Goal: Find specific page/section: Find specific page/section

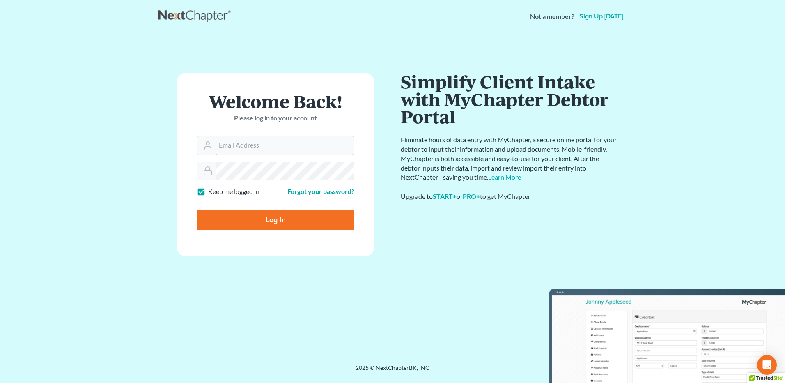
type input "[PERSON_NAME][EMAIL_ADDRESS][DOMAIN_NAME]"
click at [253, 212] on input "Log In" at bounding box center [276, 219] width 158 height 21
type input "Thinking..."
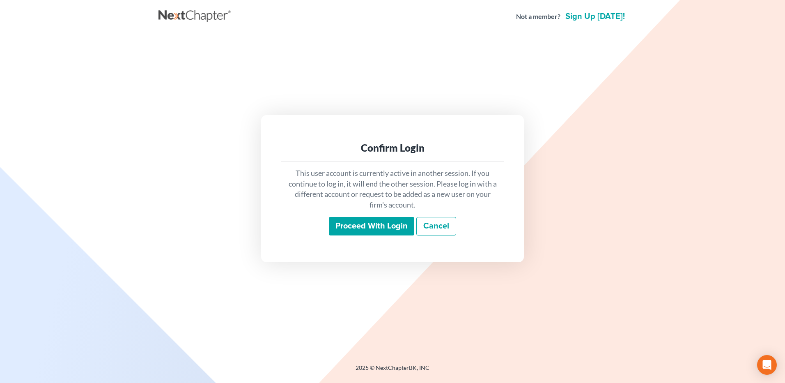
click at [337, 223] on input "Proceed with login" at bounding box center [371, 226] width 85 height 19
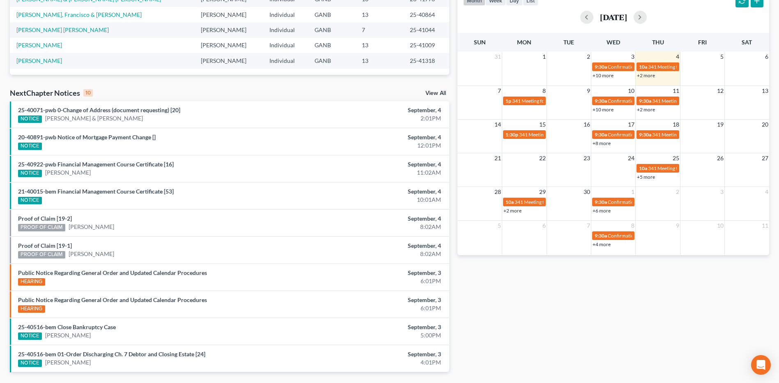
scroll to position [208, 0]
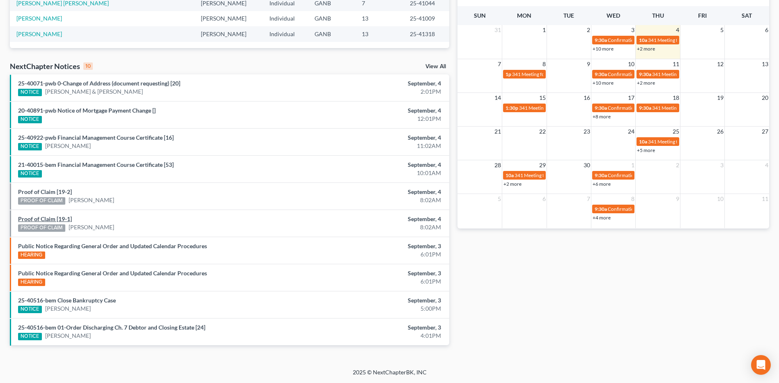
click at [59, 222] on link "Proof of Claim [19-1]" at bounding box center [45, 218] width 54 height 7
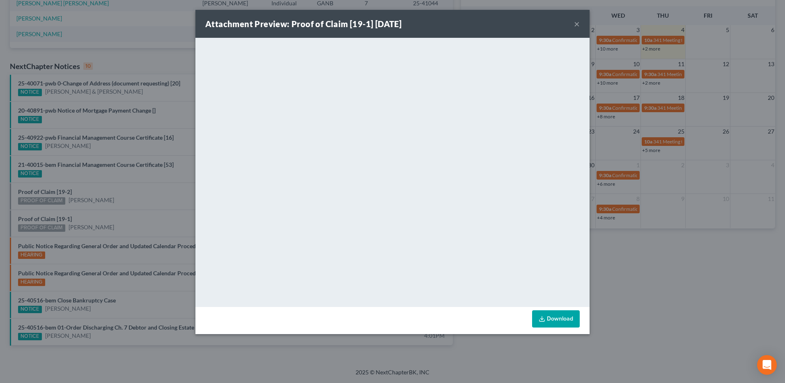
click at [576, 23] on button "×" at bounding box center [577, 24] width 6 height 10
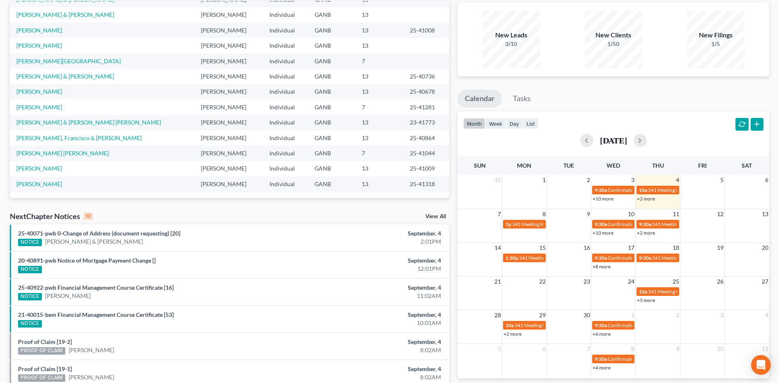
scroll to position [0, 0]
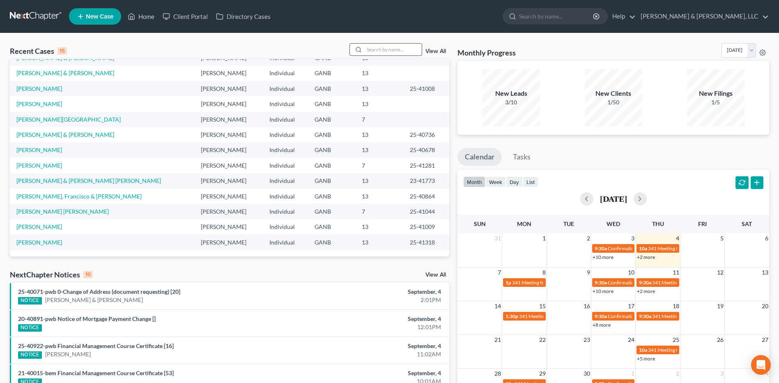
click at [379, 48] on input "search" at bounding box center [392, 50] width 57 height 12
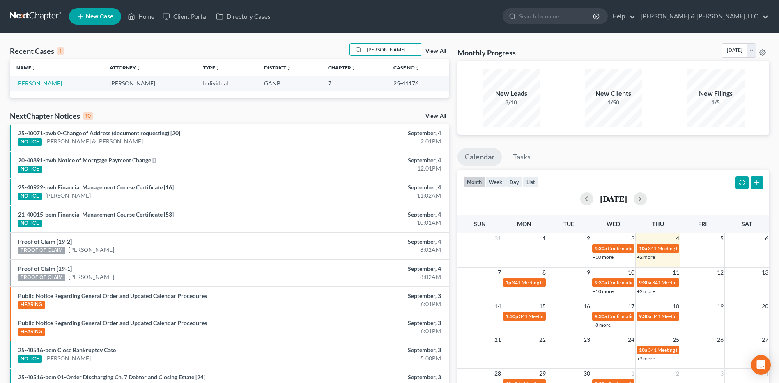
type input "tutt"
click at [39, 84] on link "Tutt, Jalisa" at bounding box center [39, 83] width 46 height 7
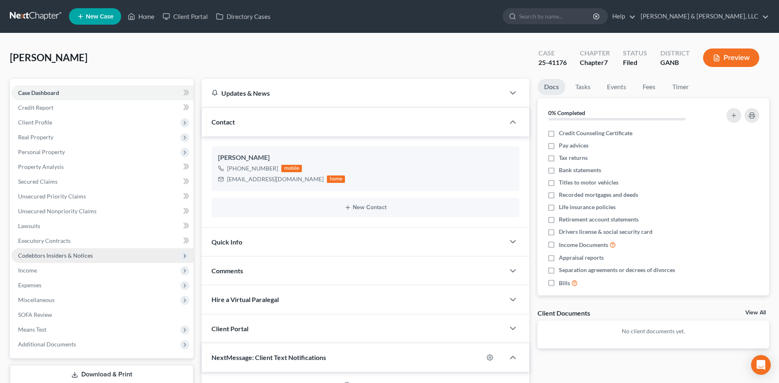
scroll to position [50, 0]
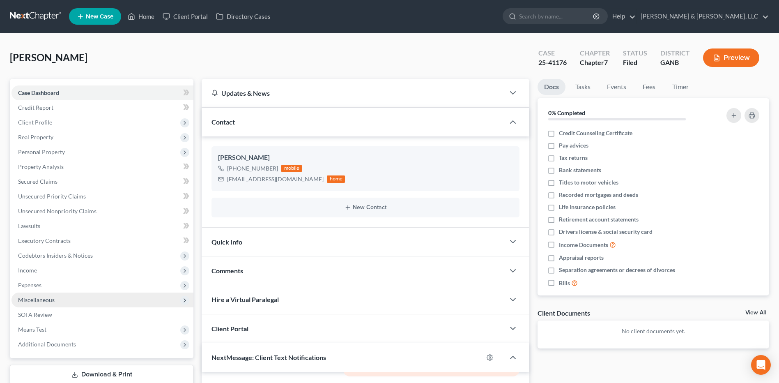
click at [46, 298] on span "Miscellaneous" at bounding box center [36, 299] width 37 height 7
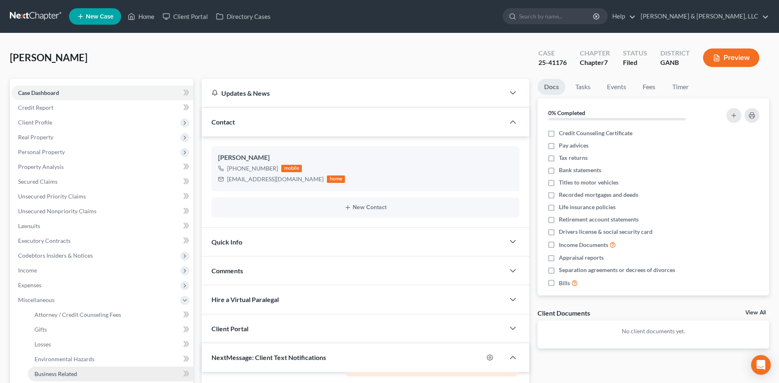
click at [68, 370] on span "Business Related" at bounding box center [55, 373] width 43 height 7
